Goal: Task Accomplishment & Management: Manage account settings

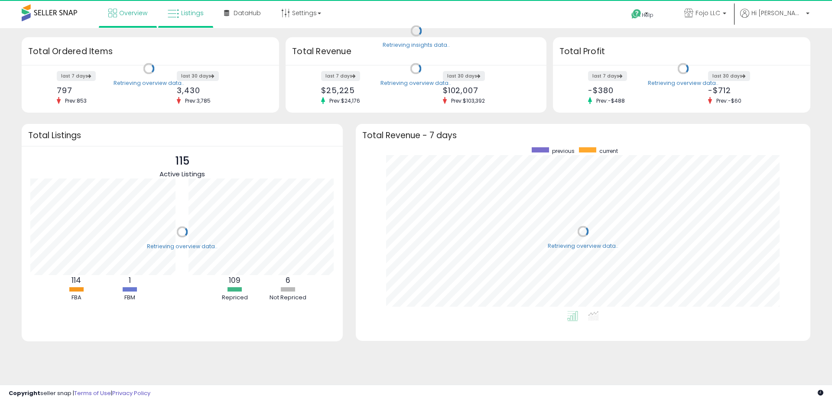
scroll to position [164, 437]
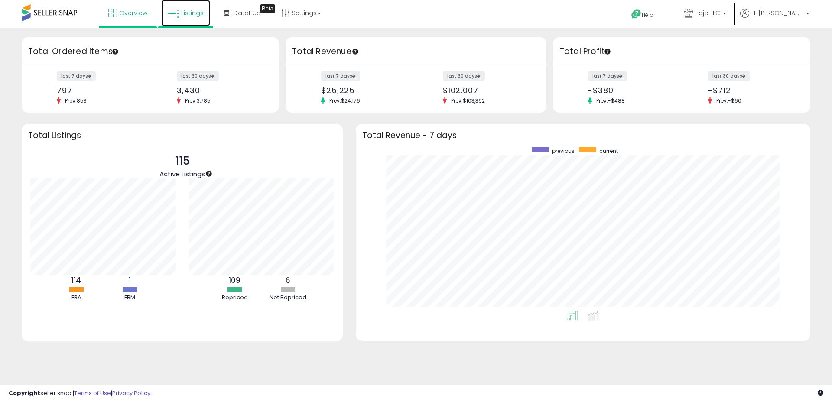
click at [192, 6] on link "Listings" at bounding box center [185, 13] width 49 height 26
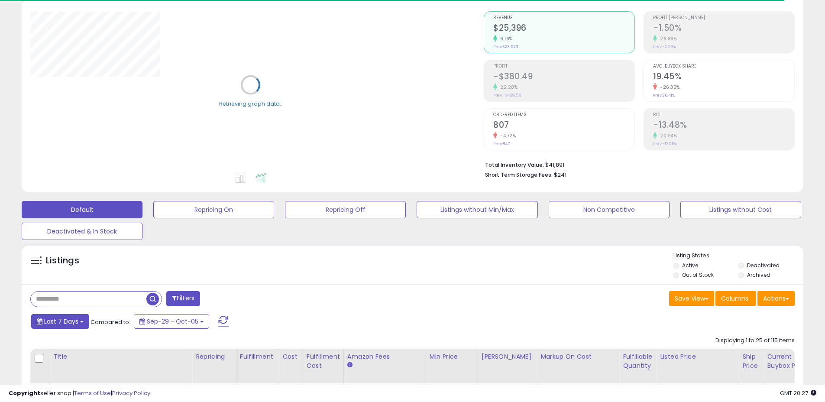
scroll to position [74, 0]
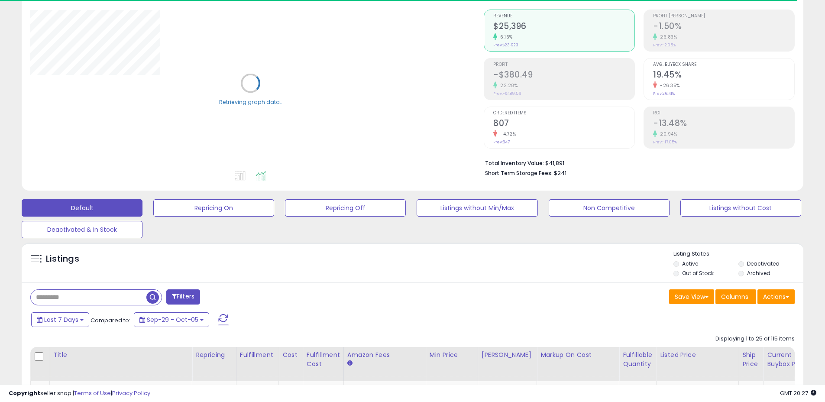
click at [78, 297] on input "text" at bounding box center [89, 297] width 116 height 15
paste input "**********"
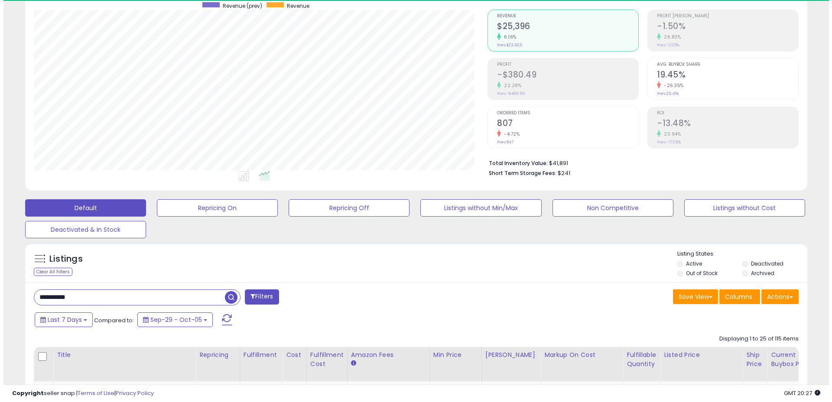
scroll to position [178, 454]
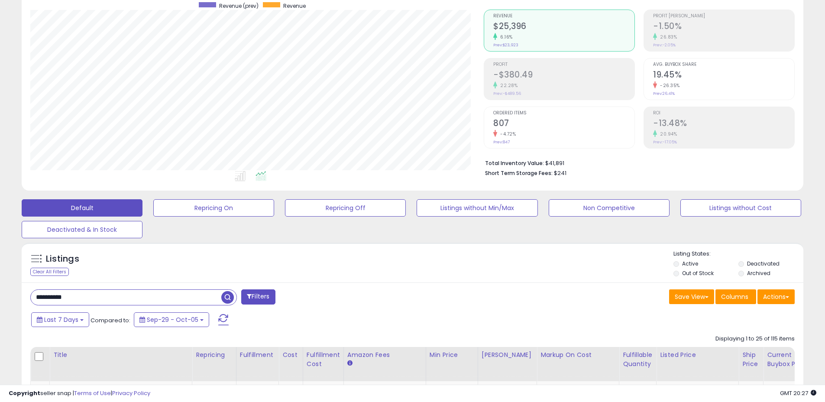
type input "**********"
click at [227, 298] on span "button" at bounding box center [227, 297] width 13 height 13
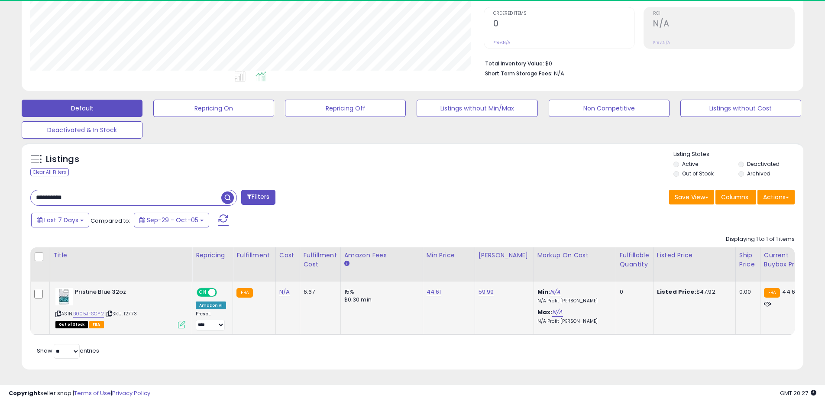
scroll to position [178, 454]
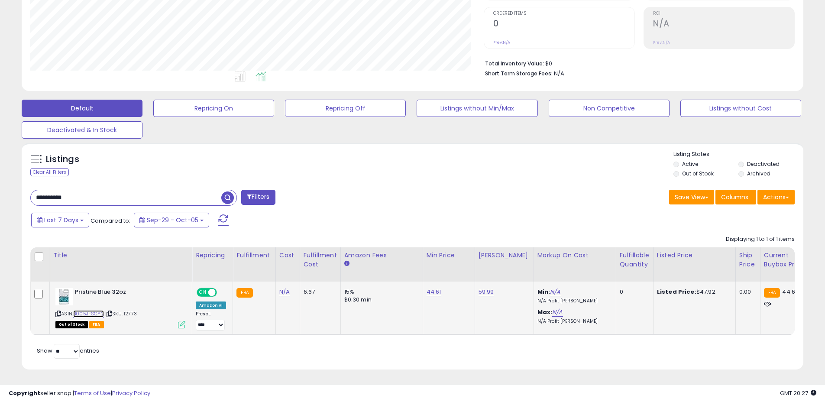
click at [91, 310] on link "B005JFSCY2" at bounding box center [88, 313] width 31 height 7
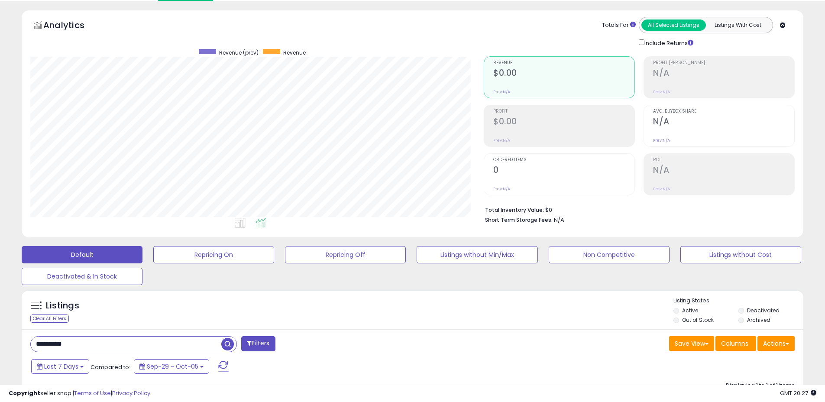
scroll to position [0, 0]
